Goal: Transaction & Acquisition: Purchase product/service

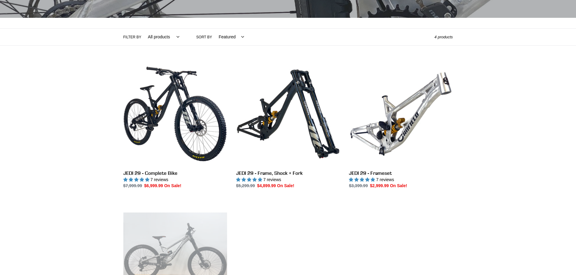
scroll to position [115, 0]
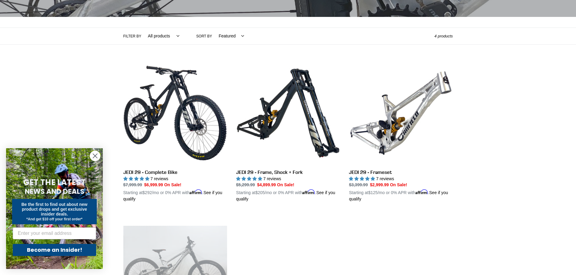
click at [95, 156] on icon "Close dialog" at bounding box center [95, 156] width 4 height 4
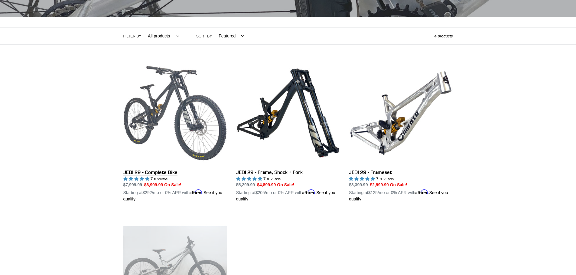
click at [157, 128] on link "JEDI 29 - Complete Bike" at bounding box center [175, 131] width 104 height 141
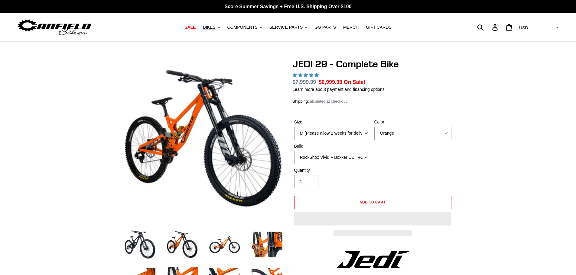
select select "highest-rating"
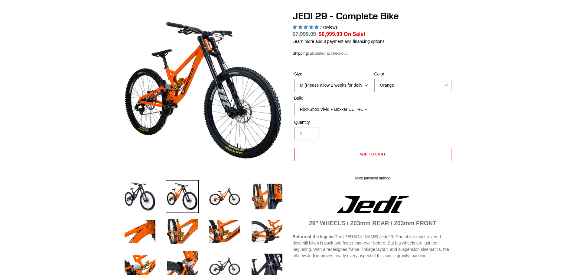
scroll to position [49, 0]
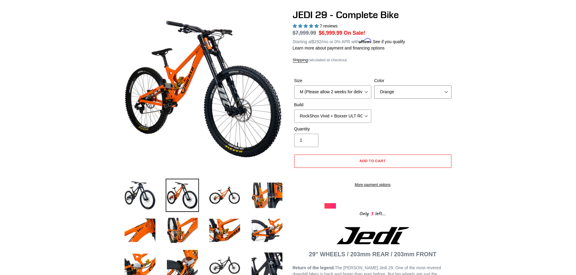
click at [430, 93] on select "Orange Stealth Black Raw" at bounding box center [412, 92] width 77 height 13
click at [374, 86] on select "Orange Stealth Black Raw" at bounding box center [412, 92] width 77 height 13
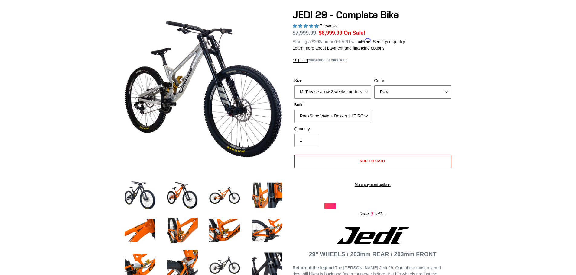
click at [411, 94] on select "Orange Stealth Black Raw" at bounding box center [412, 92] width 77 height 13
click at [374, 86] on select "Orange Stealth Black Raw" at bounding box center [412, 92] width 77 height 13
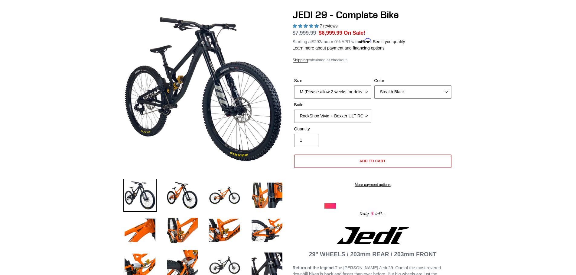
click at [414, 91] on select "Orange Stealth Black Raw" at bounding box center [412, 92] width 77 height 13
click at [374, 86] on select "Orange Stealth Black Raw" at bounding box center [412, 92] width 77 height 13
click at [410, 92] on select "Orange Stealth Black Raw" at bounding box center [412, 92] width 77 height 13
click at [374, 86] on select "Orange Stealth Black Raw" at bounding box center [412, 92] width 77 height 13
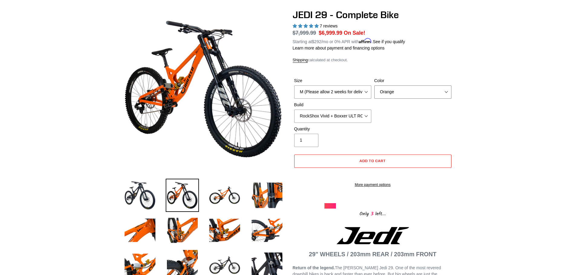
click at [415, 92] on select "Orange Stealth Black Raw" at bounding box center [412, 92] width 77 height 13
select select "Stealth Black"
click at [374, 86] on select "Orange Stealth Black Raw" at bounding box center [412, 92] width 77 height 13
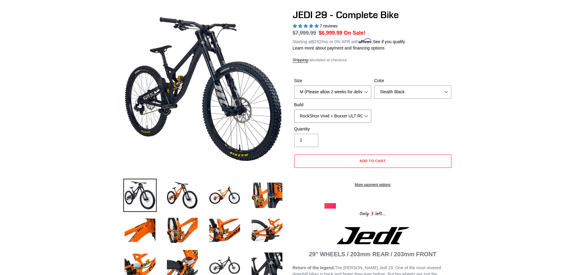
click at [368, 113] on select "RockShox Vivid + Boxxer ULT RC2 C3 200 + SRAM XO RockShox Vivid + Boxxer ULT RC…" at bounding box center [332, 116] width 77 height 13
click at [294, 110] on select "RockShox Vivid + Boxxer ULT RC2 C3 200 + SRAM XO RockShox Vivid + Boxxer ULT RC…" at bounding box center [332, 116] width 77 height 13
click at [364, 118] on select "RockShox Vivid + Boxxer ULT RC2 C3 200 + SRAM XO RockShox Vivid + Boxxer ULT RC…" at bounding box center [332, 116] width 77 height 13
select select "EXT eStoria LOK V3 + EXT Vaia 200 + SRAM XO"
click at [294, 110] on select "RockShox Vivid + Boxxer ULT RC2 C3 200 + SRAM XO RockShox Vivid + Boxxer ULT RC…" at bounding box center [332, 116] width 77 height 13
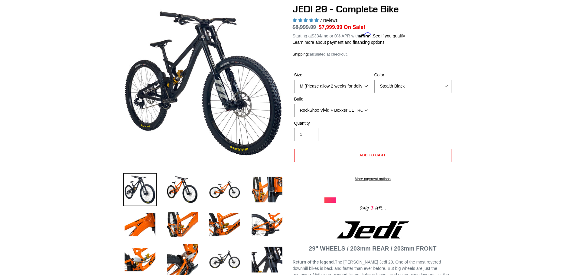
scroll to position [55, 0]
click at [364, 182] on link "More payment options" at bounding box center [372, 179] width 157 height 5
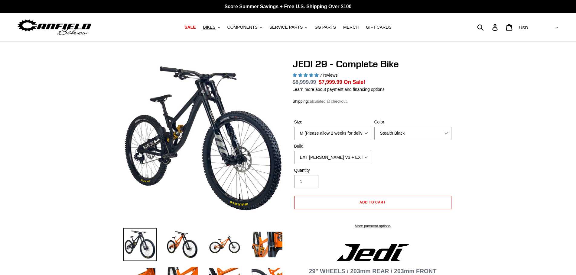
select select "highest-rating"
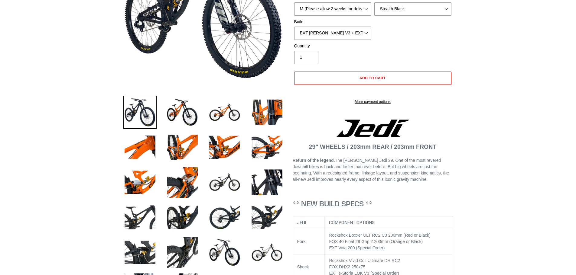
scroll to position [133, 0]
click at [232, 258] on img at bounding box center [224, 252] width 33 height 33
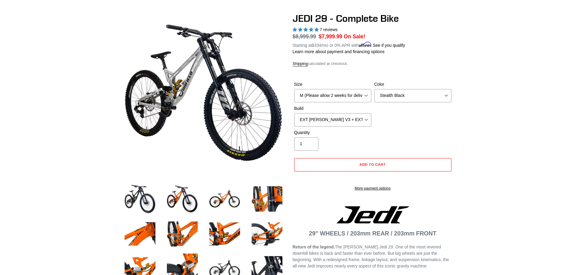
scroll to position [45, 0]
click at [365, 92] on select "M (Please allow 2 weeks for delivery) L (Please allow 2 weeks for delivery) XL …" at bounding box center [332, 95] width 77 height 13
select select "L (Please allow 2 weeks for delivery)"
click at [294, 89] on select "M (Please allow 2 weeks for delivery) L (Please allow 2 weeks for delivery) XL …" at bounding box center [332, 95] width 77 height 13
click at [358, 121] on select "RockShox Vivid + Boxxer ULT RC2 C3 200 + SRAM XO RockShox Vivid + Boxxer ULT RC…" at bounding box center [332, 120] width 77 height 13
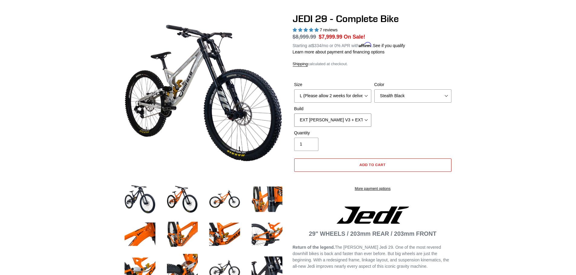
click at [294, 114] on select "RockShox Vivid + Boxxer ULT RC2 C3 200 + SRAM XO RockShox Vivid + Boxxer ULT RC…" at bounding box center [332, 120] width 77 height 13
click at [386, 140] on div "Quantity 1" at bounding box center [373, 142] width 160 height 24
click at [375, 163] on span "Add to cart" at bounding box center [372, 165] width 26 height 5
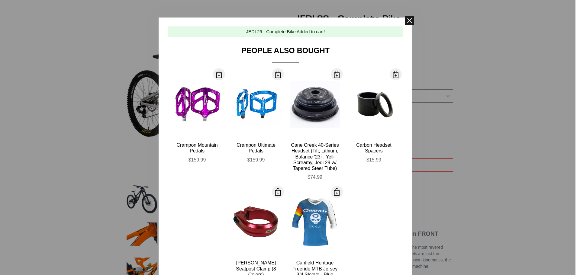
click at [407, 20] on span at bounding box center [409, 20] width 9 height 9
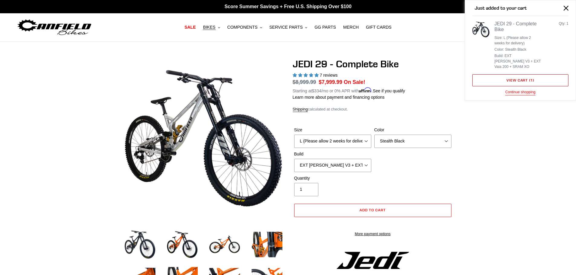
click at [521, 74] on link "View cart ( 1 )" at bounding box center [520, 80] width 96 height 12
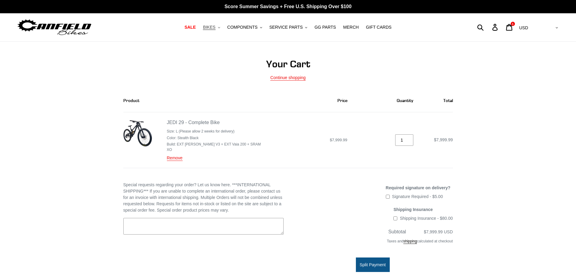
click at [223, 30] on button "BIKES .cls-1{fill:#231f20}" at bounding box center [211, 27] width 23 height 8
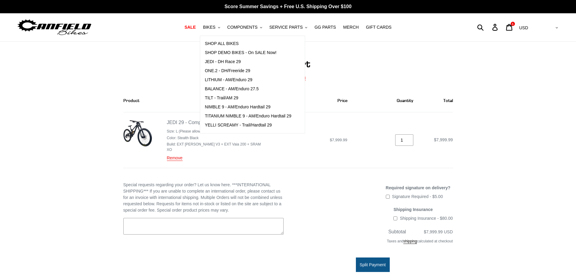
click at [176, 42] on main "Your Cart Continue shopping Product Price Quantity Total JEDI 29 - Complete Bik…" at bounding box center [288, 256] width 576 height 429
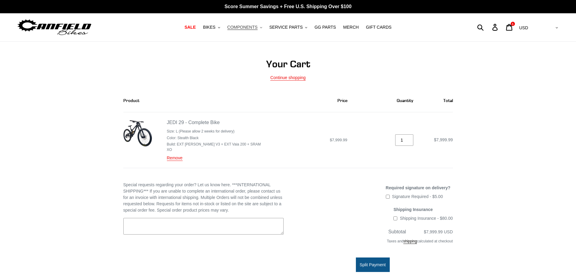
click at [249, 30] on span "COMPONENTS" at bounding box center [242, 27] width 30 height 5
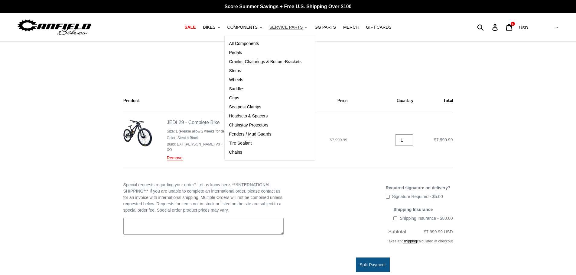
click at [304, 29] on button "SERVICE PARTS .cls-1{fill:#231f20}" at bounding box center [288, 27] width 44 height 8
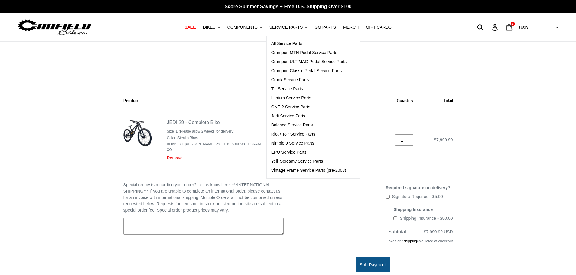
click at [512, 31] on icon at bounding box center [509, 27] width 6 height 7
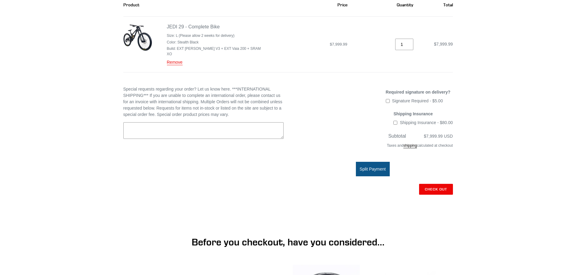
scroll to position [99, 0]
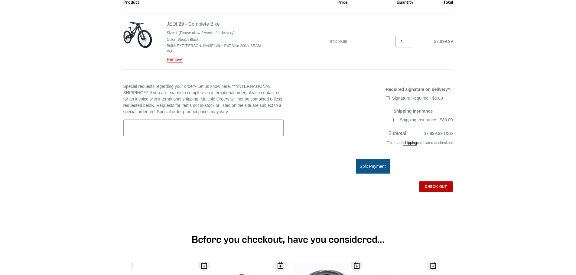
click at [429, 182] on input "Check out" at bounding box center [436, 186] width 34 height 11
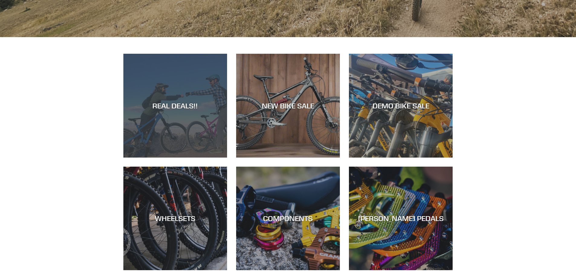
scroll to position [272, 0]
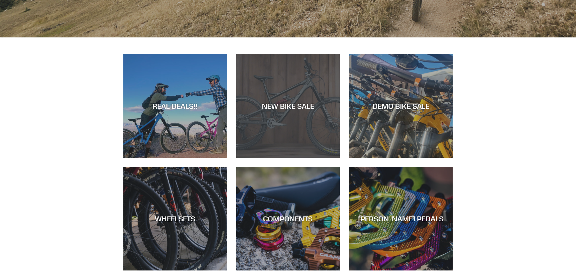
click at [269, 158] on div "NEW BIKE SALE" at bounding box center [288, 158] width 104 height 0
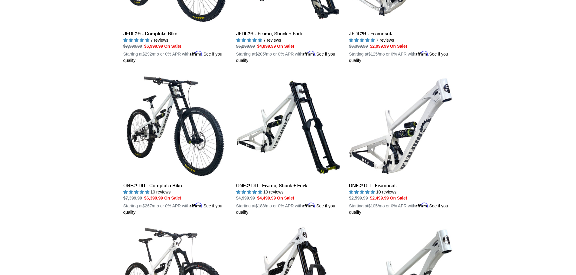
scroll to position [254, 0]
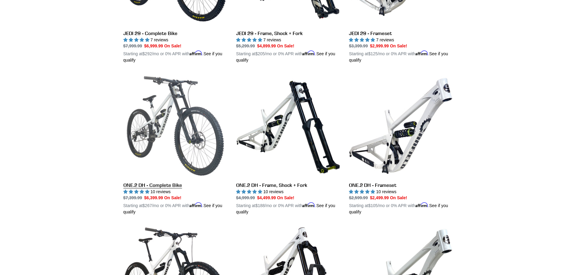
click at [156, 131] on link "ONE.2 DH - Complete Bike" at bounding box center [175, 144] width 104 height 141
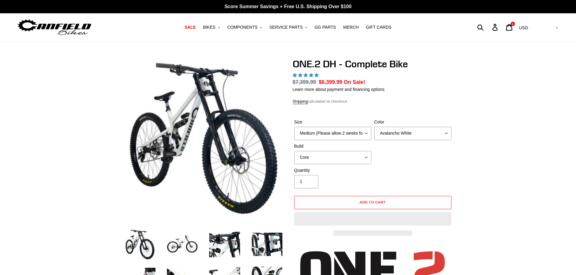
select select "highest-rating"
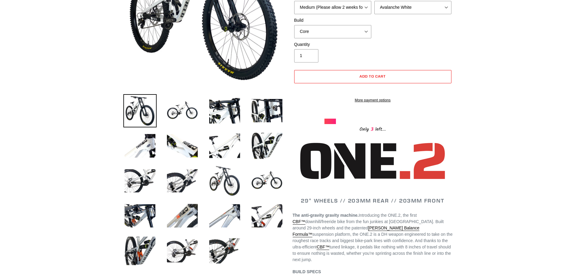
scroll to position [156, 0]
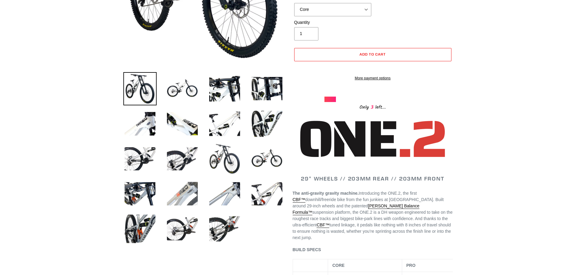
click at [197, 195] on img at bounding box center [182, 193] width 33 height 33
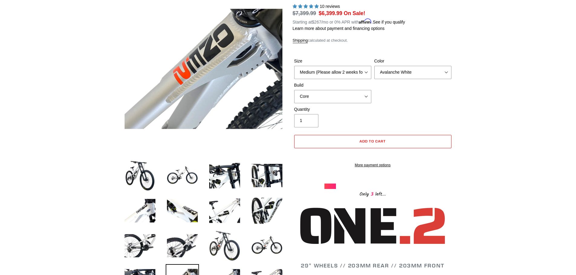
scroll to position [69, 0]
click at [224, 179] on img at bounding box center [224, 175] width 33 height 33
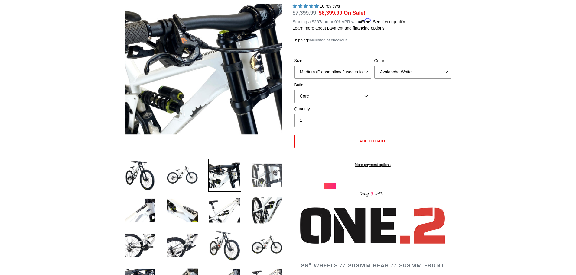
click at [264, 177] on img at bounding box center [266, 175] width 33 height 33
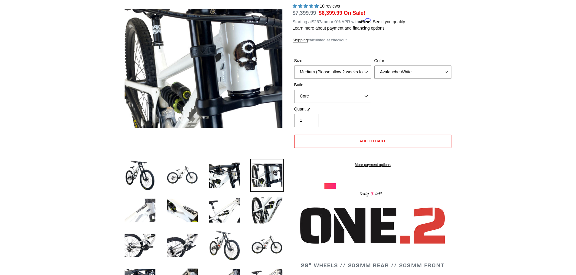
click at [151, 213] on img at bounding box center [139, 210] width 33 height 33
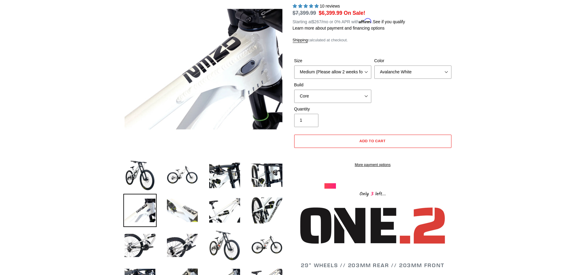
click at [188, 210] on img at bounding box center [182, 210] width 33 height 33
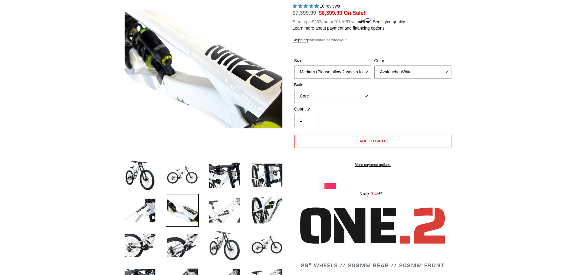
click at [235, 212] on img at bounding box center [224, 210] width 33 height 33
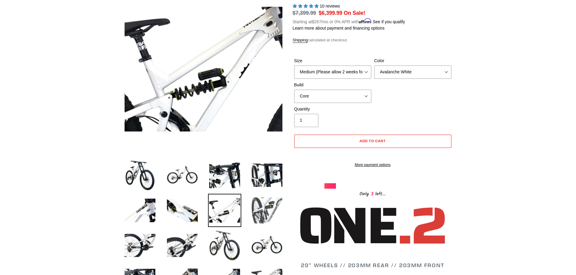
click at [261, 210] on img at bounding box center [266, 210] width 33 height 33
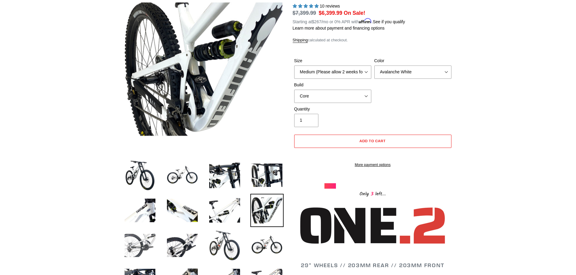
click at [148, 240] on img at bounding box center [139, 245] width 33 height 33
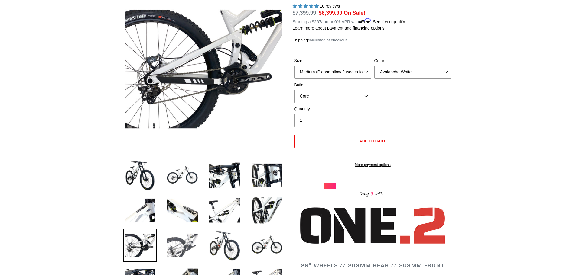
click at [184, 241] on img at bounding box center [182, 245] width 33 height 33
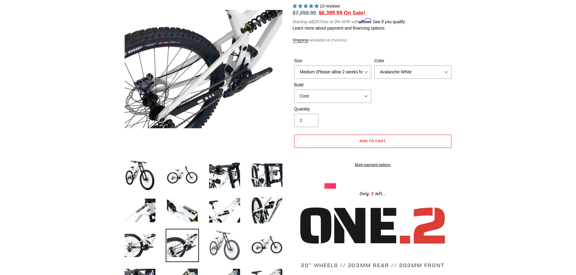
click at [231, 240] on img at bounding box center [224, 245] width 33 height 33
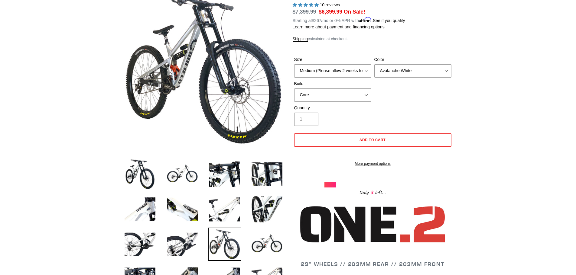
scroll to position [43, 0]
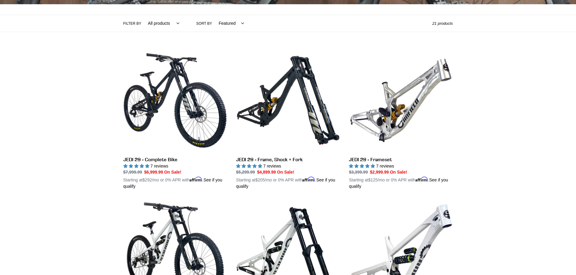
scroll to position [109, 0]
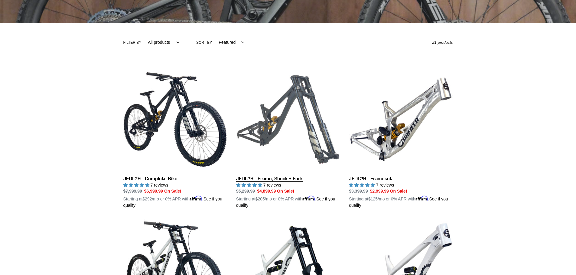
click at [300, 112] on link "JEDI 29 - Frame, Shock + Fork" at bounding box center [288, 138] width 104 height 141
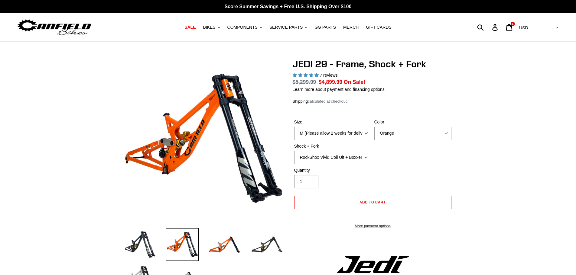
select select "highest-rating"
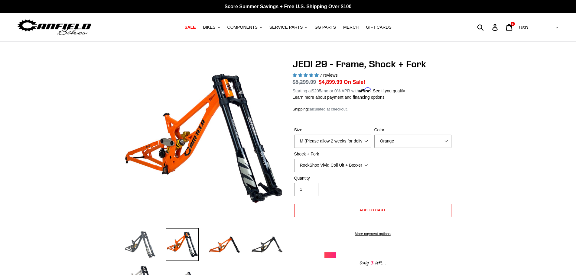
click at [147, 243] on img at bounding box center [139, 244] width 33 height 33
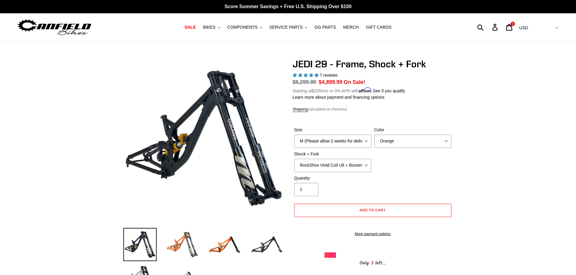
click at [190, 240] on img at bounding box center [182, 244] width 33 height 33
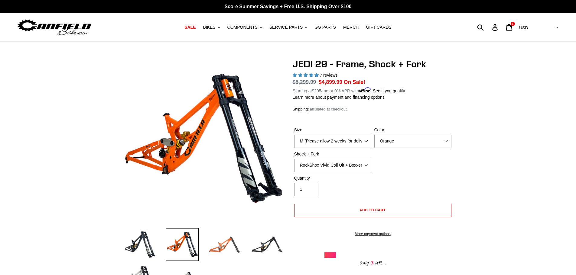
click at [210, 245] on img at bounding box center [224, 244] width 33 height 33
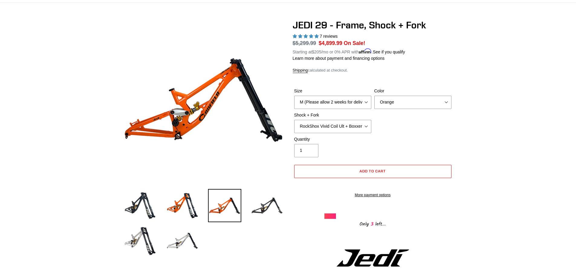
scroll to position [40, 0]
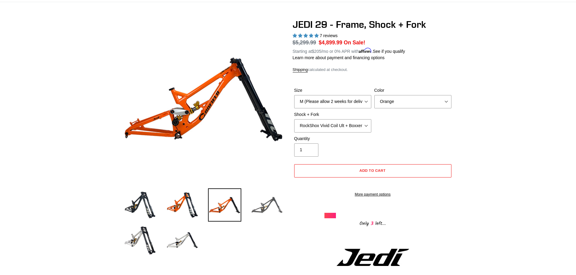
click at [264, 206] on img at bounding box center [266, 205] width 33 height 33
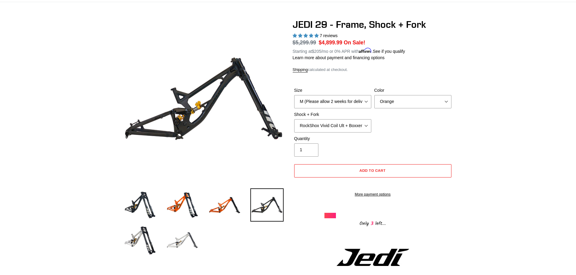
click at [170, 238] on img at bounding box center [182, 240] width 33 height 33
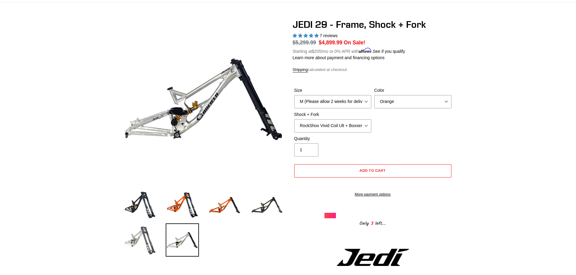
click at [145, 238] on img at bounding box center [139, 240] width 33 height 33
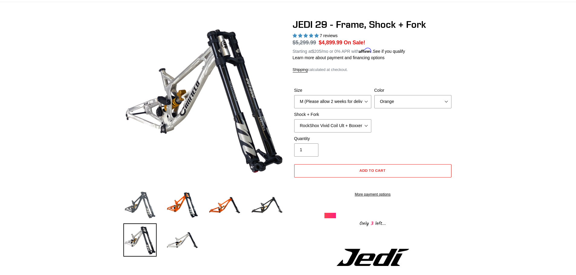
click at [142, 202] on img at bounding box center [139, 205] width 33 height 33
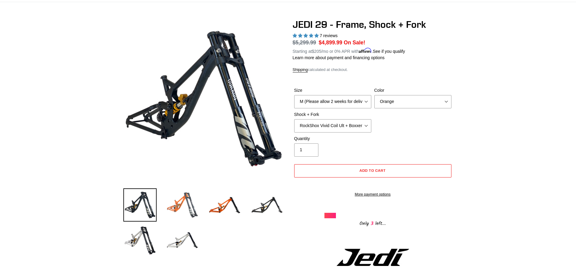
click at [186, 209] on img at bounding box center [182, 205] width 33 height 33
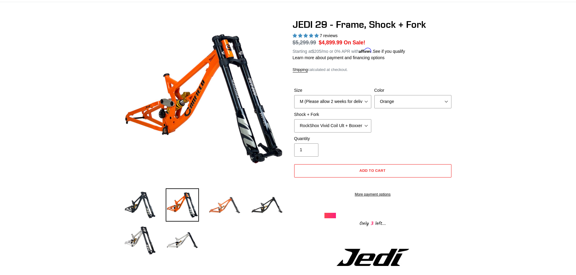
click at [224, 207] on img at bounding box center [224, 205] width 33 height 33
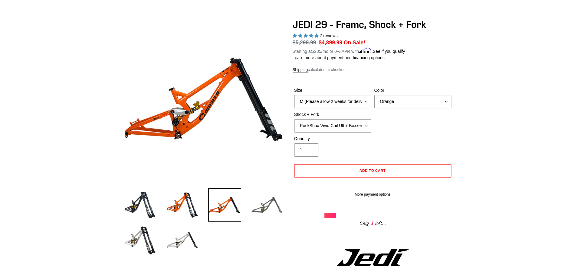
click at [263, 208] on img at bounding box center [266, 205] width 33 height 33
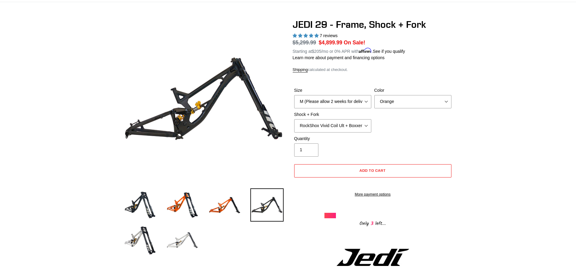
click at [180, 245] on img at bounding box center [182, 240] width 33 height 33
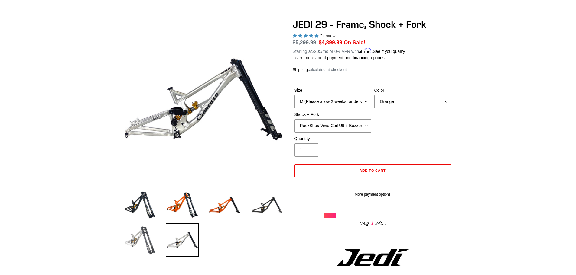
click at [147, 239] on img at bounding box center [139, 240] width 33 height 33
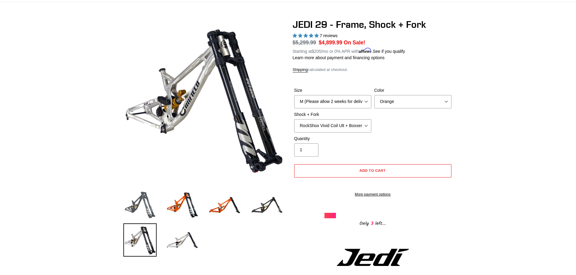
click at [147, 215] on img at bounding box center [139, 205] width 33 height 33
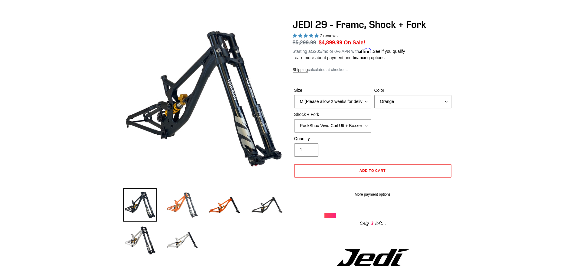
click at [183, 208] on img at bounding box center [182, 205] width 33 height 33
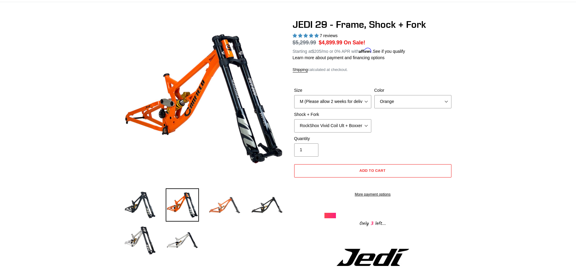
click at [230, 210] on img at bounding box center [224, 205] width 33 height 33
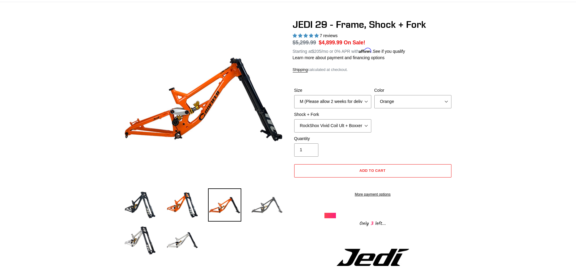
click at [273, 209] on img at bounding box center [266, 205] width 33 height 33
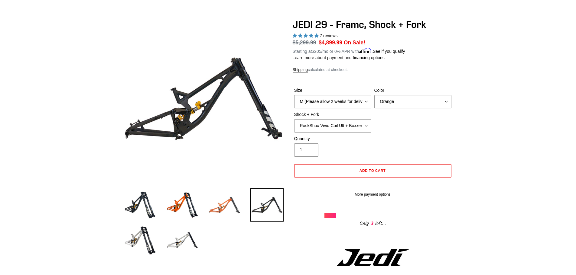
click at [230, 208] on img at bounding box center [224, 205] width 33 height 33
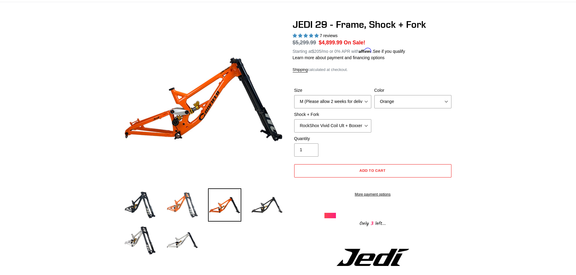
click at [184, 207] on img at bounding box center [182, 205] width 33 height 33
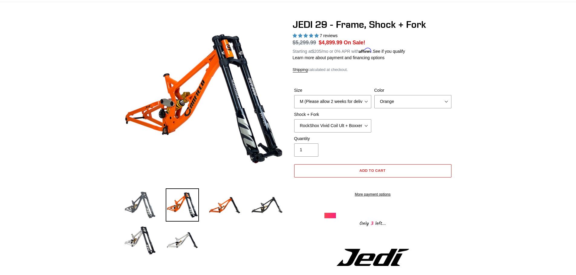
click at [142, 208] on img at bounding box center [139, 205] width 33 height 33
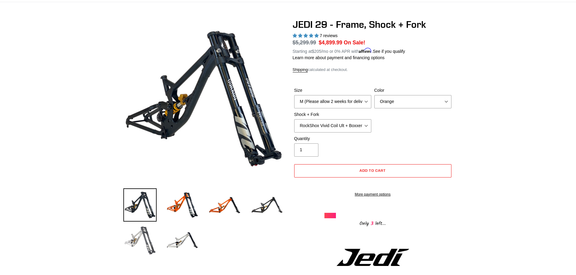
click at [142, 245] on img at bounding box center [139, 240] width 33 height 33
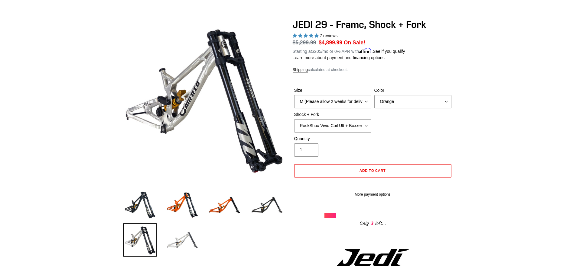
click at [188, 244] on img at bounding box center [182, 240] width 33 height 33
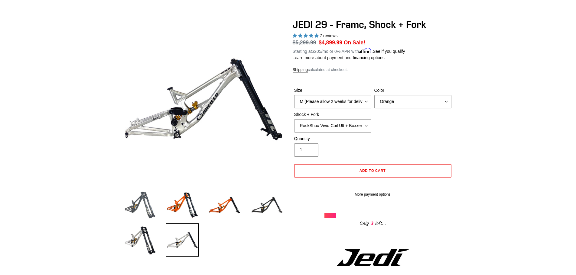
click at [142, 211] on img at bounding box center [139, 205] width 33 height 33
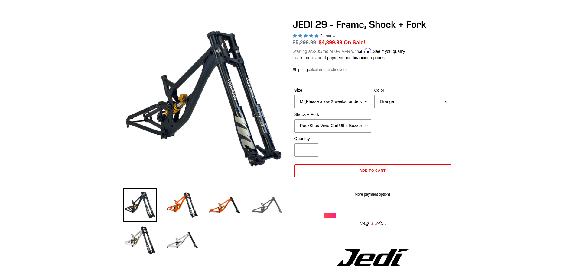
click at [272, 209] on img at bounding box center [266, 205] width 33 height 33
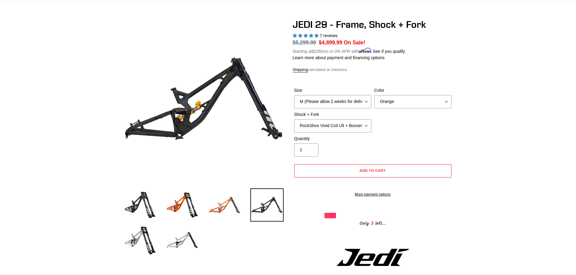
click at [231, 207] on img at bounding box center [224, 205] width 33 height 33
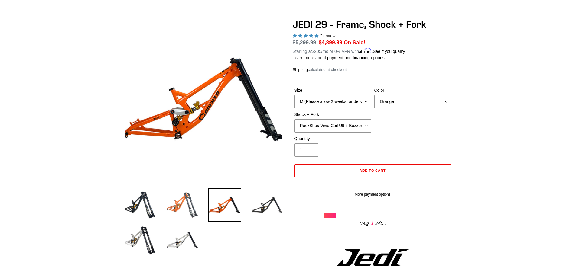
click at [184, 207] on img at bounding box center [182, 205] width 33 height 33
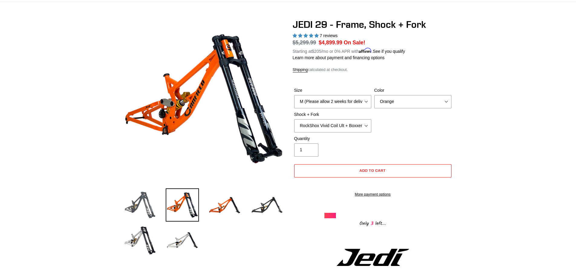
click at [141, 208] on img at bounding box center [139, 205] width 33 height 33
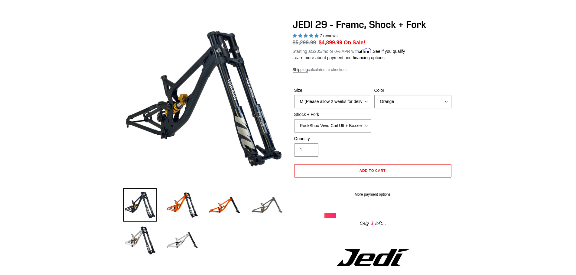
click at [275, 208] on img at bounding box center [266, 205] width 33 height 33
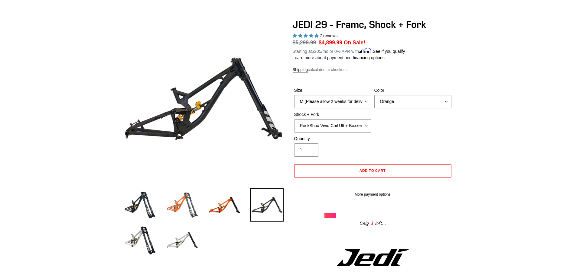
click at [185, 205] on img at bounding box center [182, 205] width 33 height 33
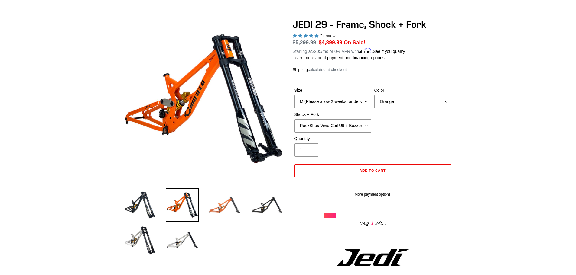
click at [230, 208] on img at bounding box center [224, 205] width 33 height 33
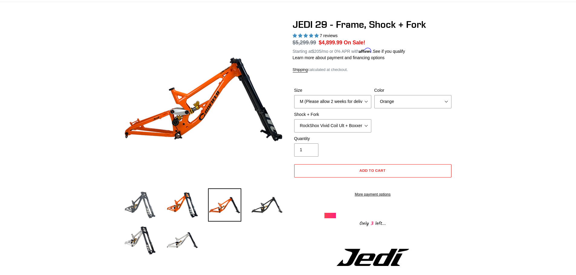
click at [141, 205] on img at bounding box center [139, 205] width 33 height 33
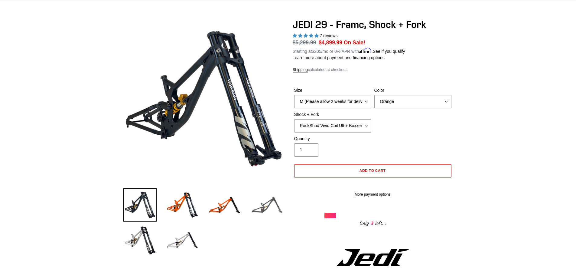
click at [272, 204] on img at bounding box center [266, 205] width 33 height 33
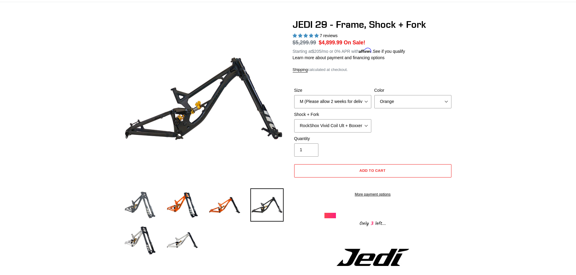
click at [141, 205] on img at bounding box center [139, 205] width 33 height 33
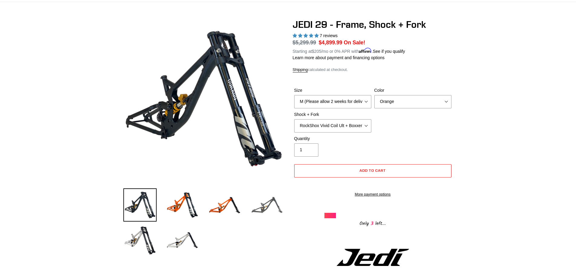
click at [273, 205] on img at bounding box center [266, 205] width 33 height 33
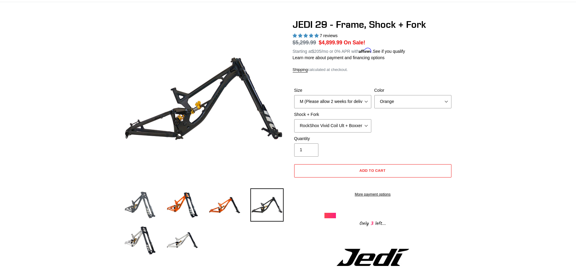
click at [142, 204] on img at bounding box center [139, 205] width 33 height 33
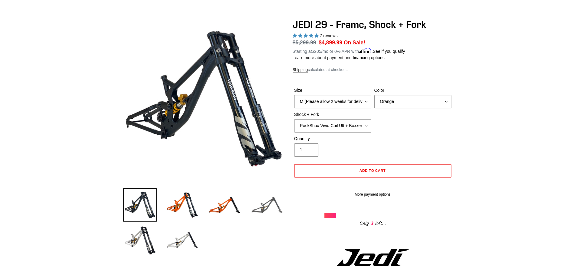
click at [272, 206] on img at bounding box center [266, 205] width 33 height 33
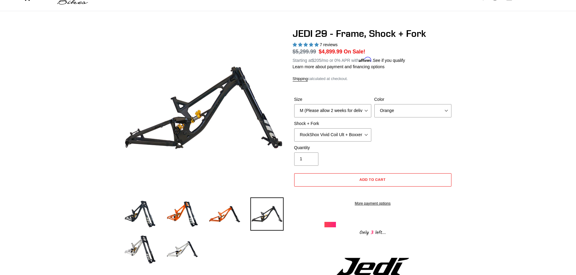
scroll to position [33, 0]
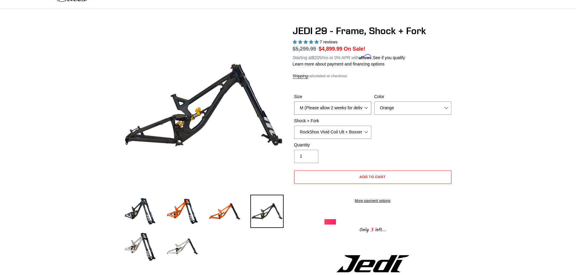
click at [364, 107] on select "M (Please allow 2 weeks for delivery) L (Please allow 2 weeks for delivery) XL" at bounding box center [332, 108] width 77 height 13
select select "L (Please allow 2 weeks for delivery)"
click at [294, 102] on select "M (Please allow 2 weeks for delivery) L (Please allow 2 weeks for delivery) XL" at bounding box center [332, 108] width 77 height 13
